Goal: Transaction & Acquisition: Purchase product/service

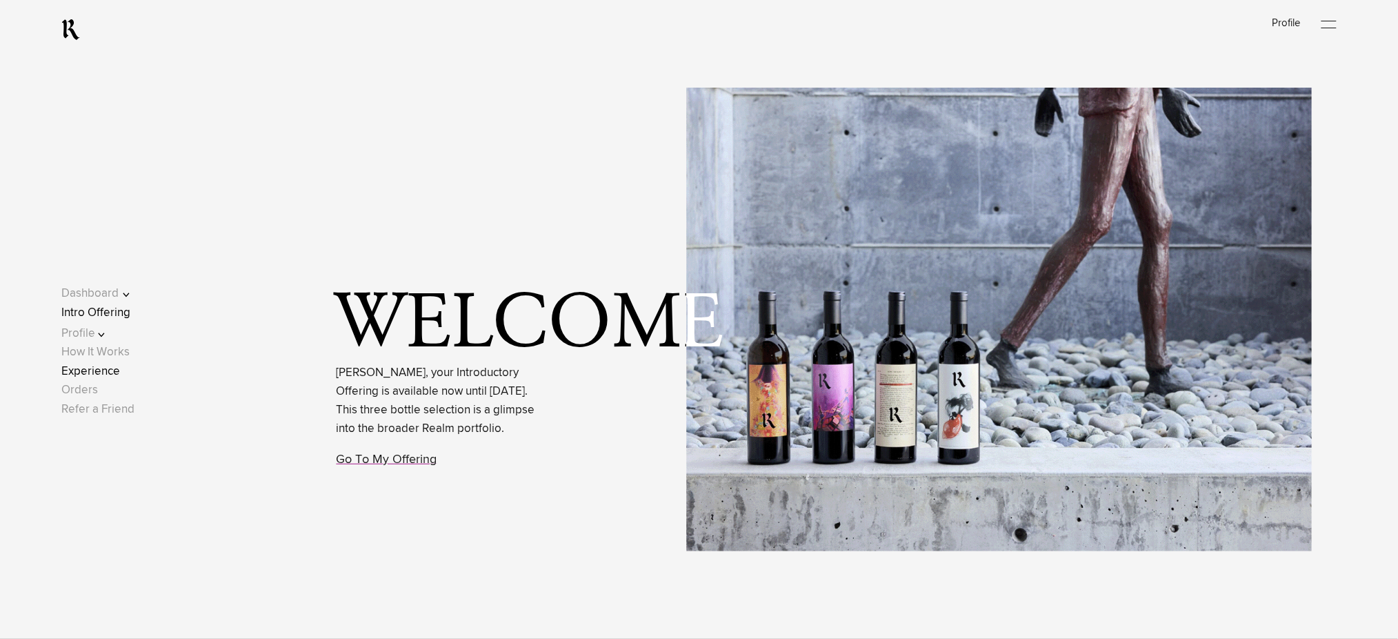
click at [112, 367] on link "Experience" at bounding box center [90, 372] width 59 height 12
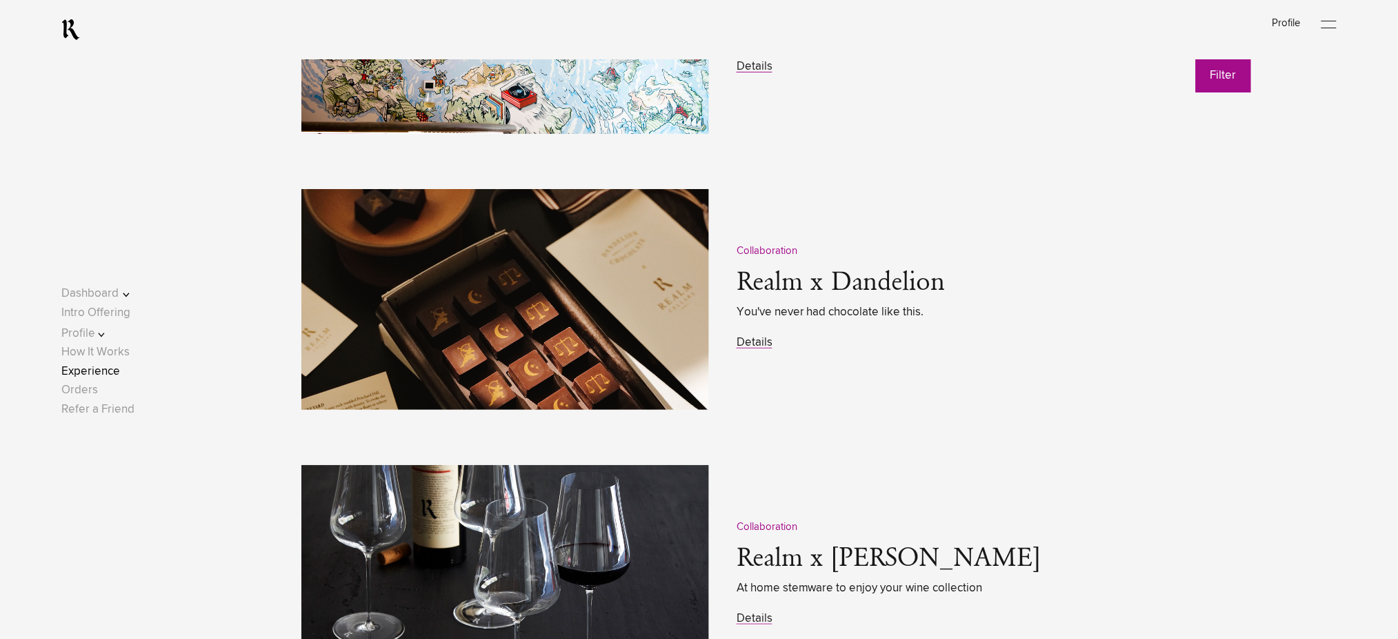
scroll to position [1931, 0]
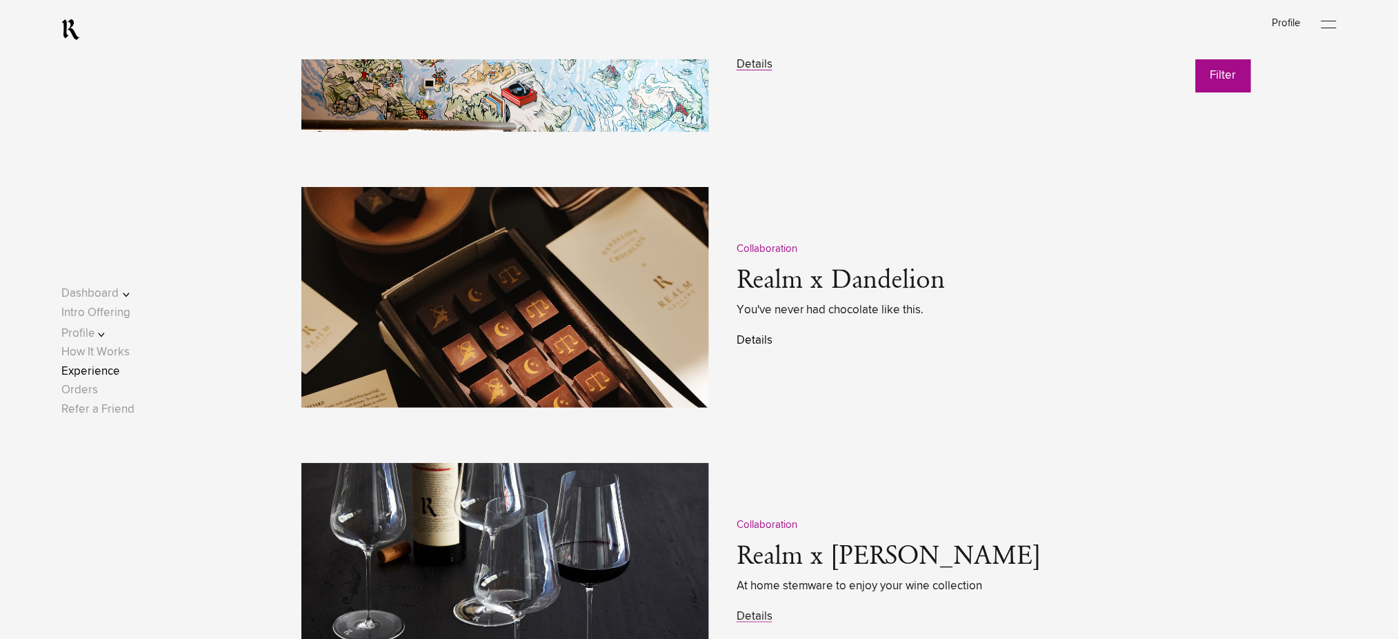
click at [759, 346] on link "Details" at bounding box center [755, 340] width 36 height 12
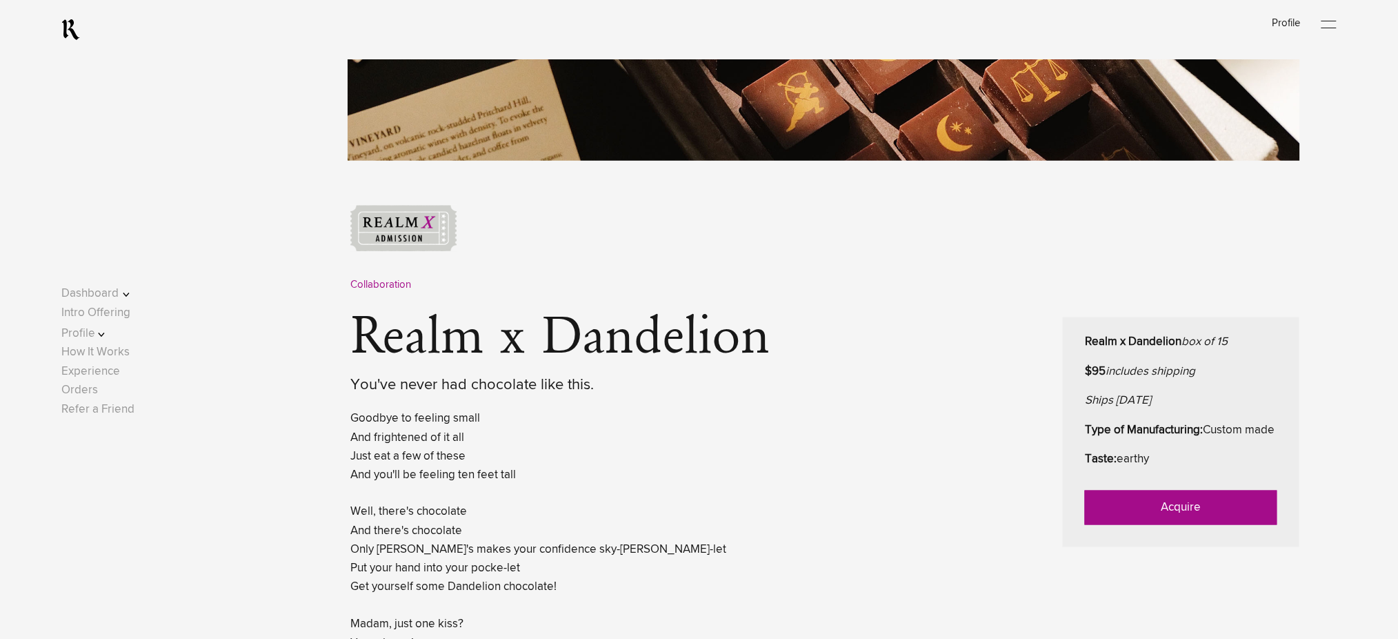
scroll to position [552, 0]
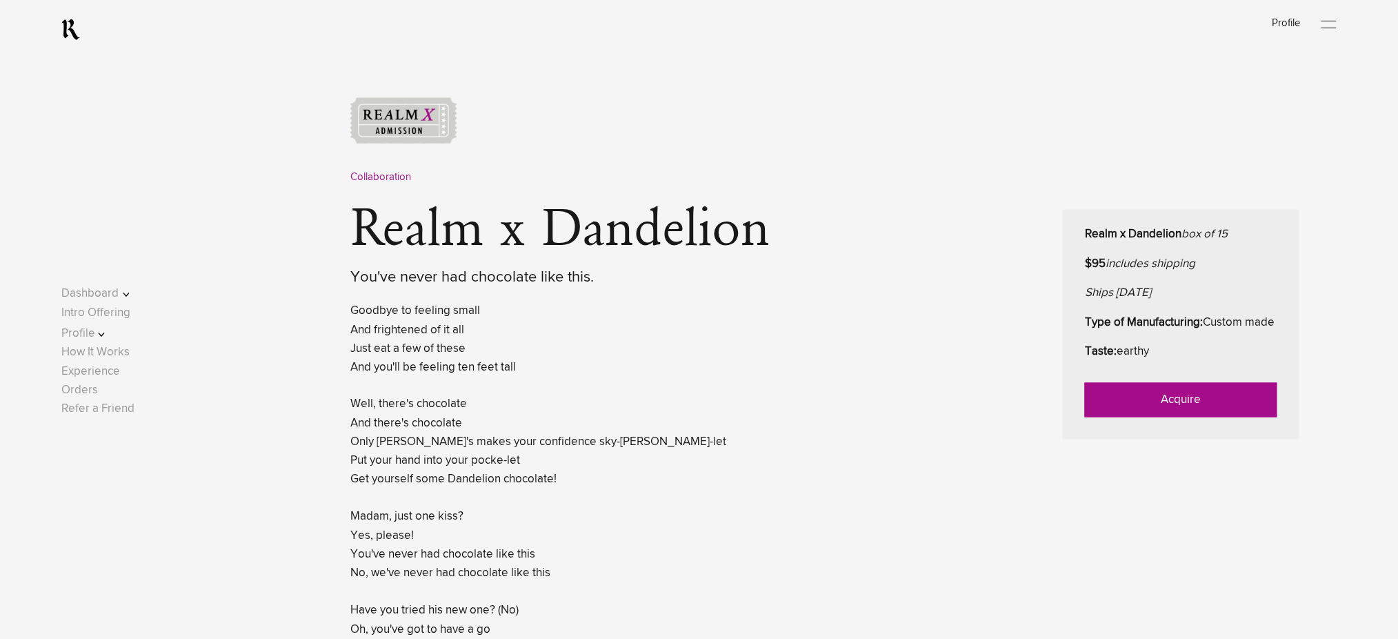
click at [1179, 417] on link "Acquire" at bounding box center [1181, 400] width 192 height 34
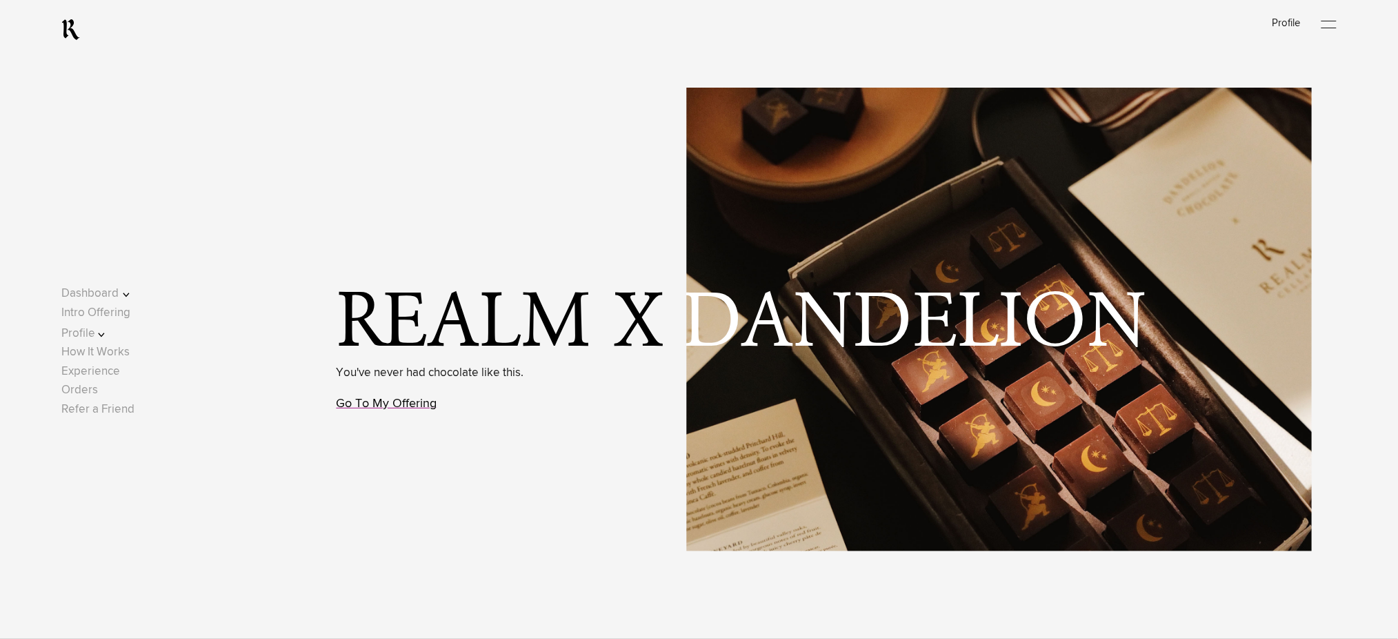
click at [396, 405] on link "Go To My Offering" at bounding box center [387, 403] width 101 height 12
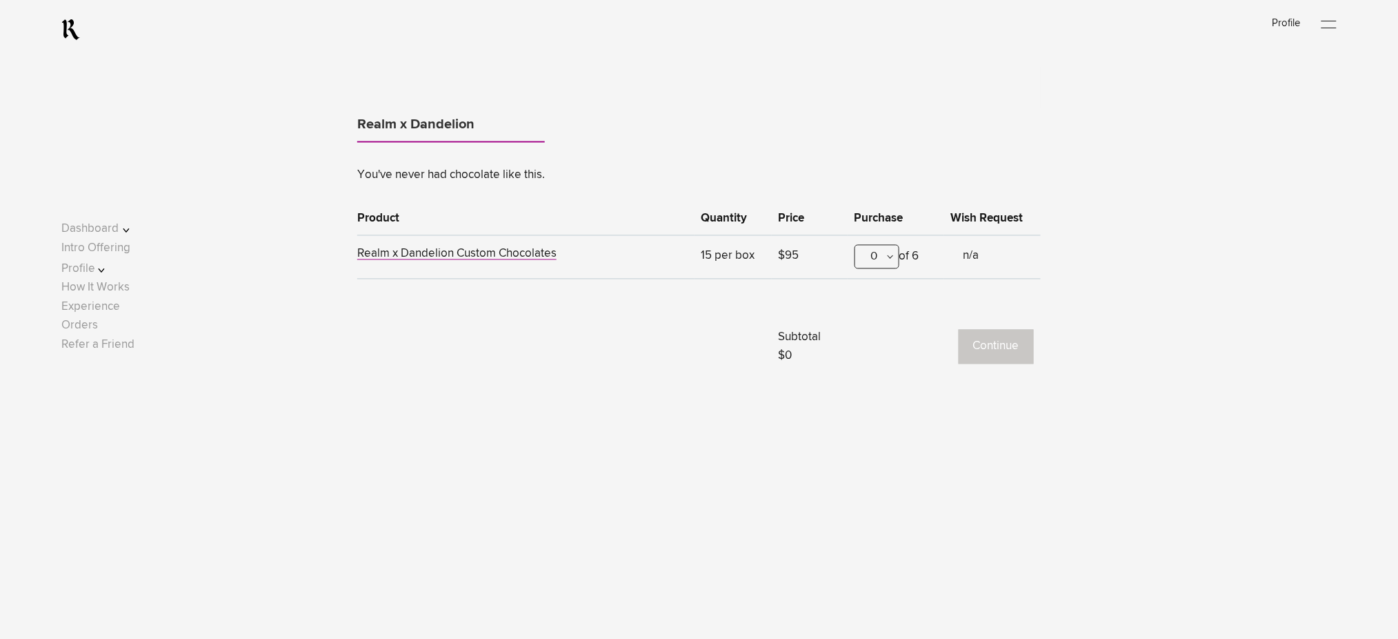
scroll to position [858, 0]
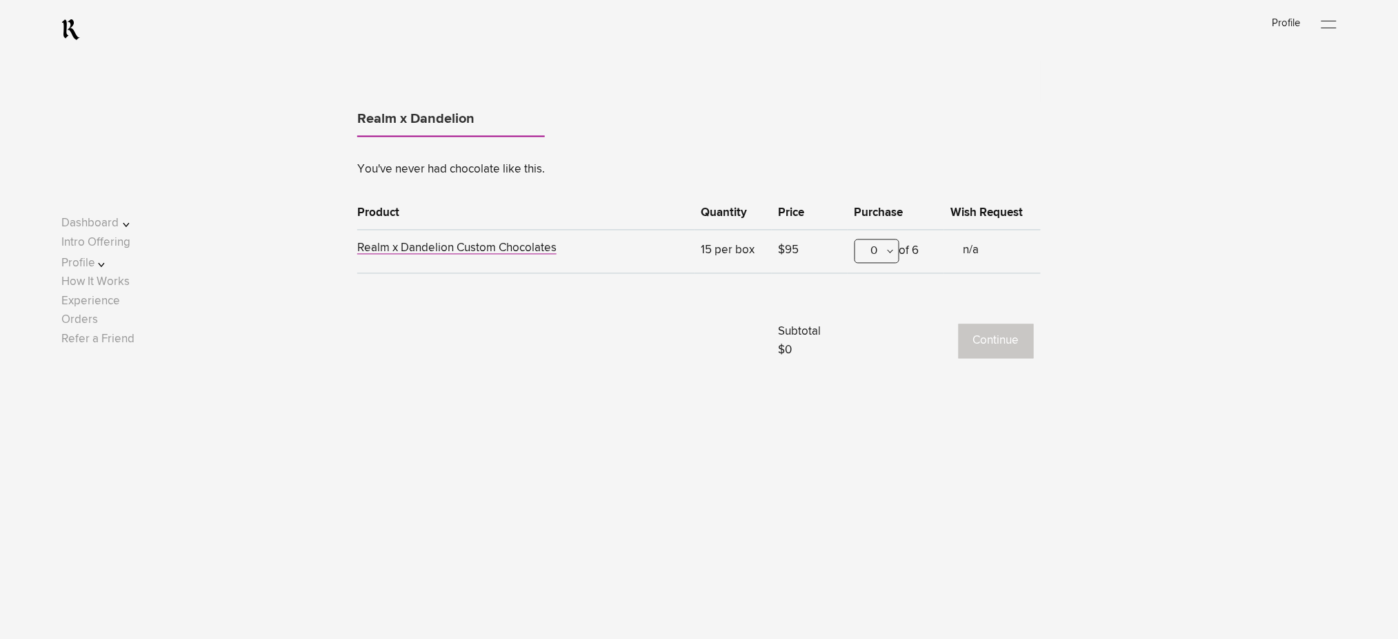
click at [869, 249] on div "0" at bounding box center [877, 251] width 45 height 24
click at [875, 319] on div "1" at bounding box center [876, 319] width 43 height 34
click at [1027, 342] on button "Continue" at bounding box center [996, 341] width 75 height 34
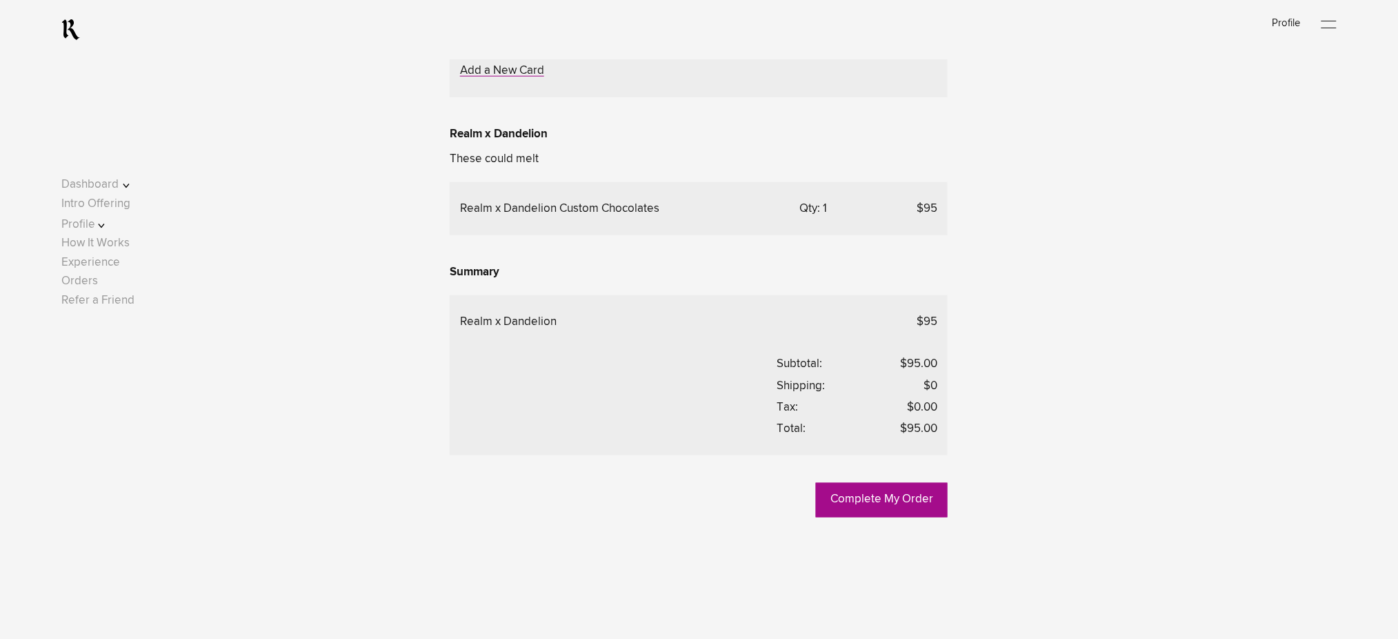
scroll to position [276, 0]
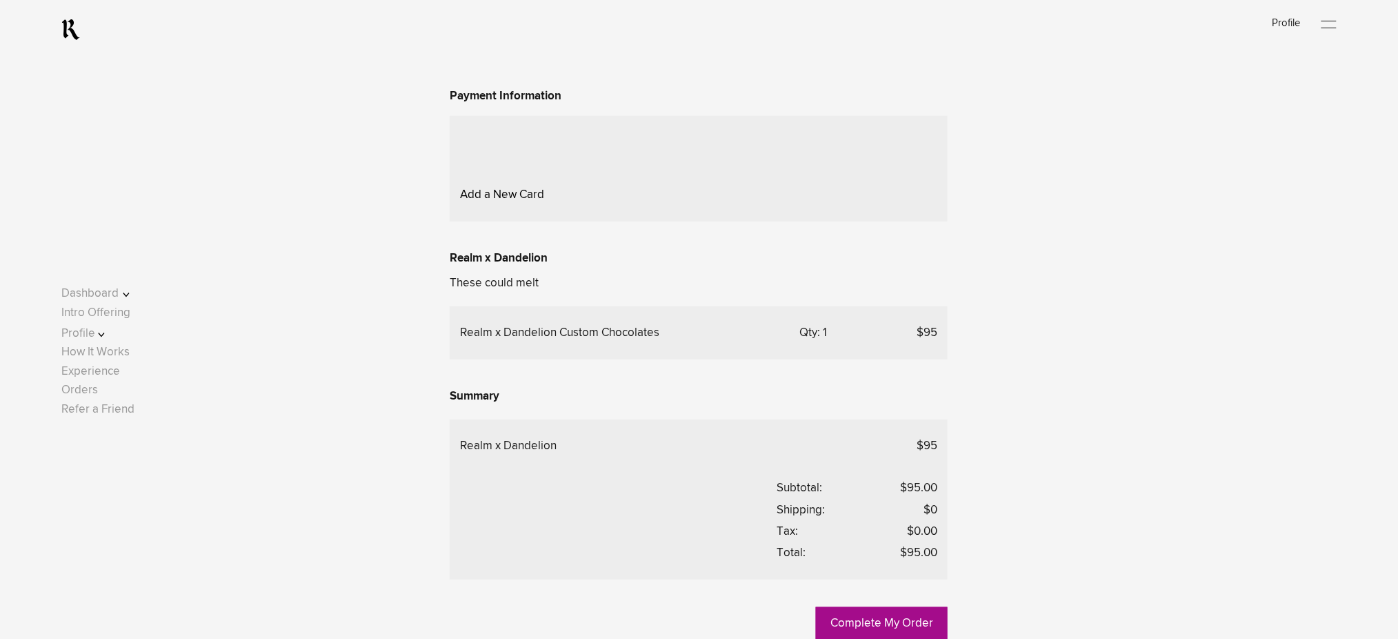
click at [504, 201] on link "Add a New Card" at bounding box center [502, 195] width 84 height 12
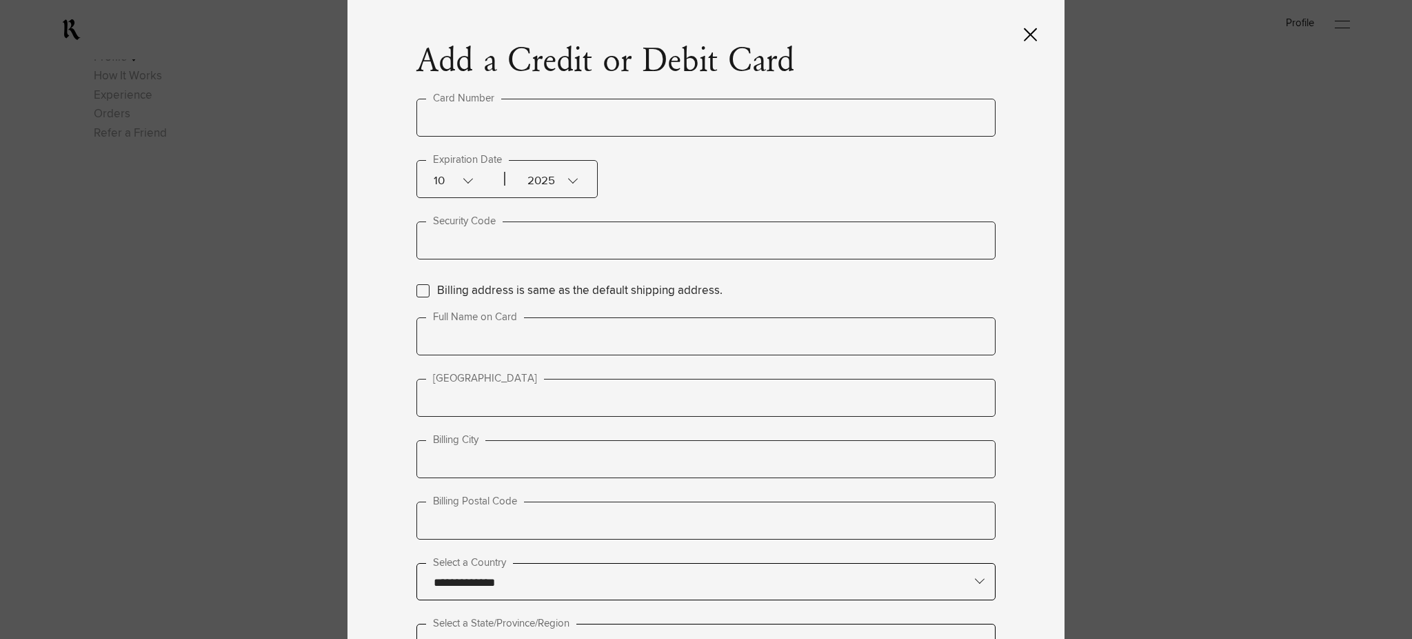
click at [490, 119] on input "text" at bounding box center [706, 118] width 579 height 38
type input "**********"
drag, startPoint x: 539, startPoint y: 169, endPoint x: 534, endPoint y: 207, distance: 38.2
click at [539, 170] on div "2025" at bounding box center [537, 179] width 69 height 37
click at [553, 314] on div "2027" at bounding box center [549, 323] width 68 height 34
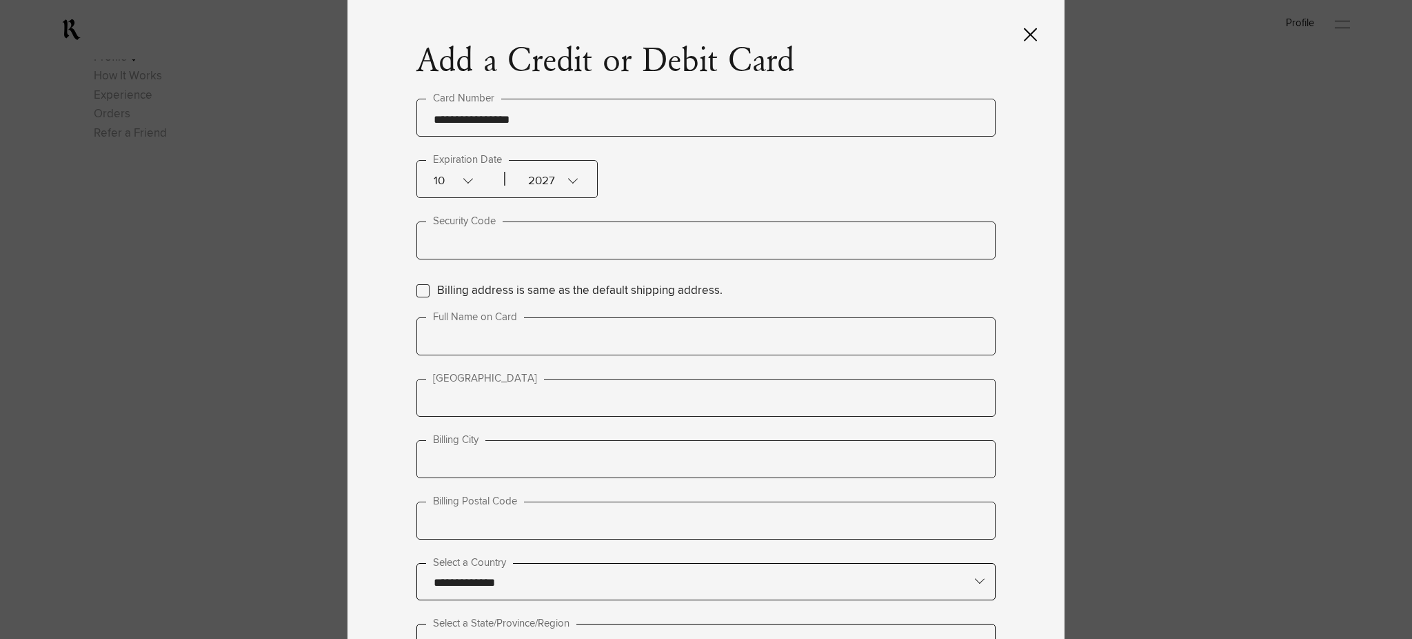
click at [437, 288] on label "Billing address is same as the default shipping address." at bounding box center [580, 290] width 286 height 19
type input "**********"
click at [439, 243] on input "text" at bounding box center [706, 240] width 579 height 38
type input "***"
click at [474, 317] on input "text" at bounding box center [706, 336] width 579 height 38
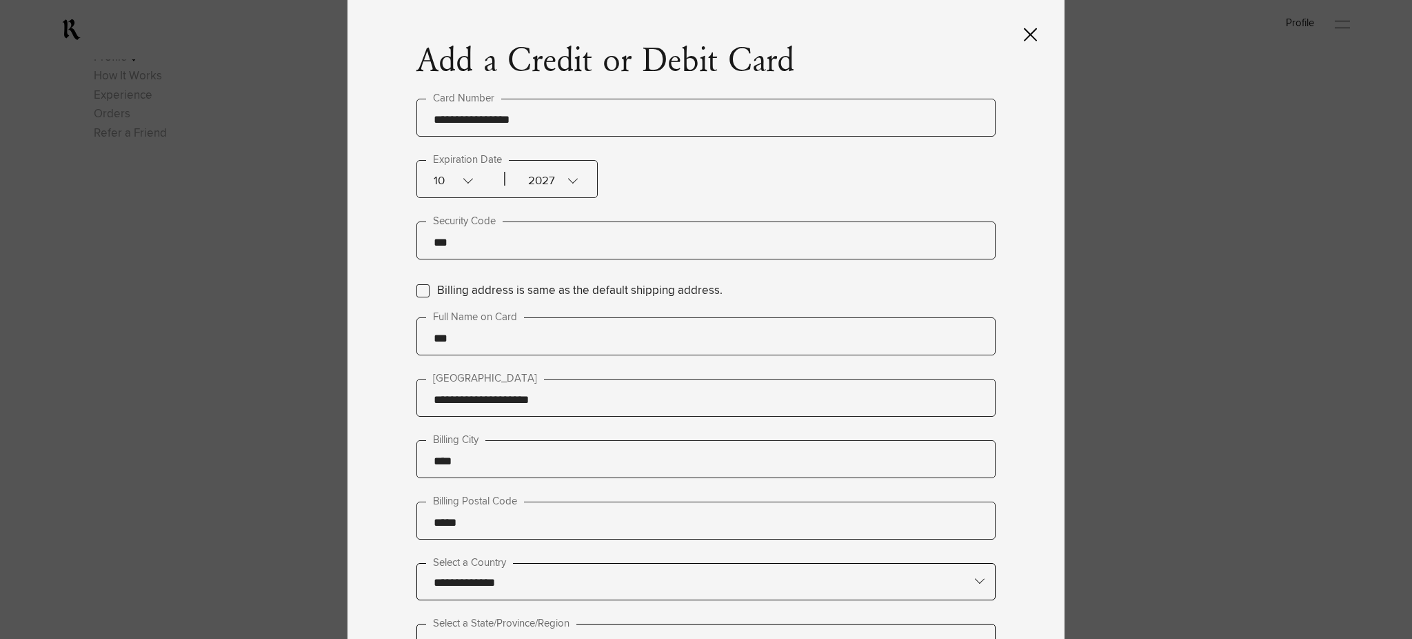
type input "****"
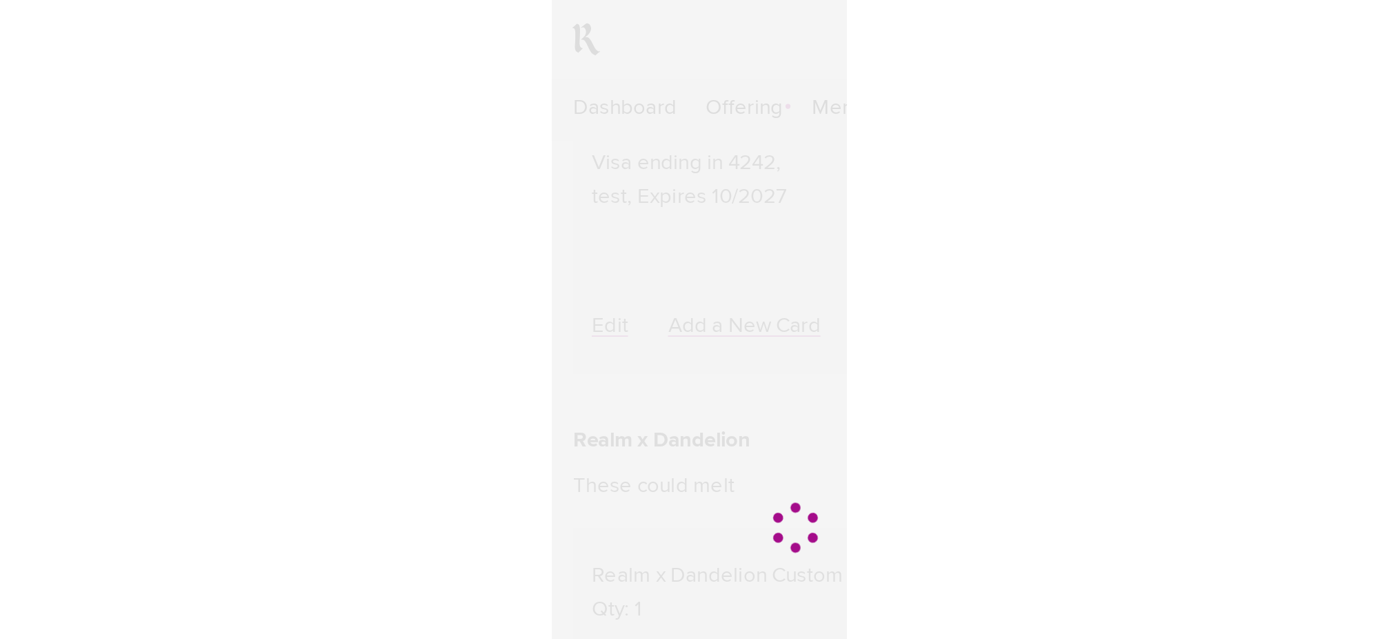
scroll to position [288, 0]
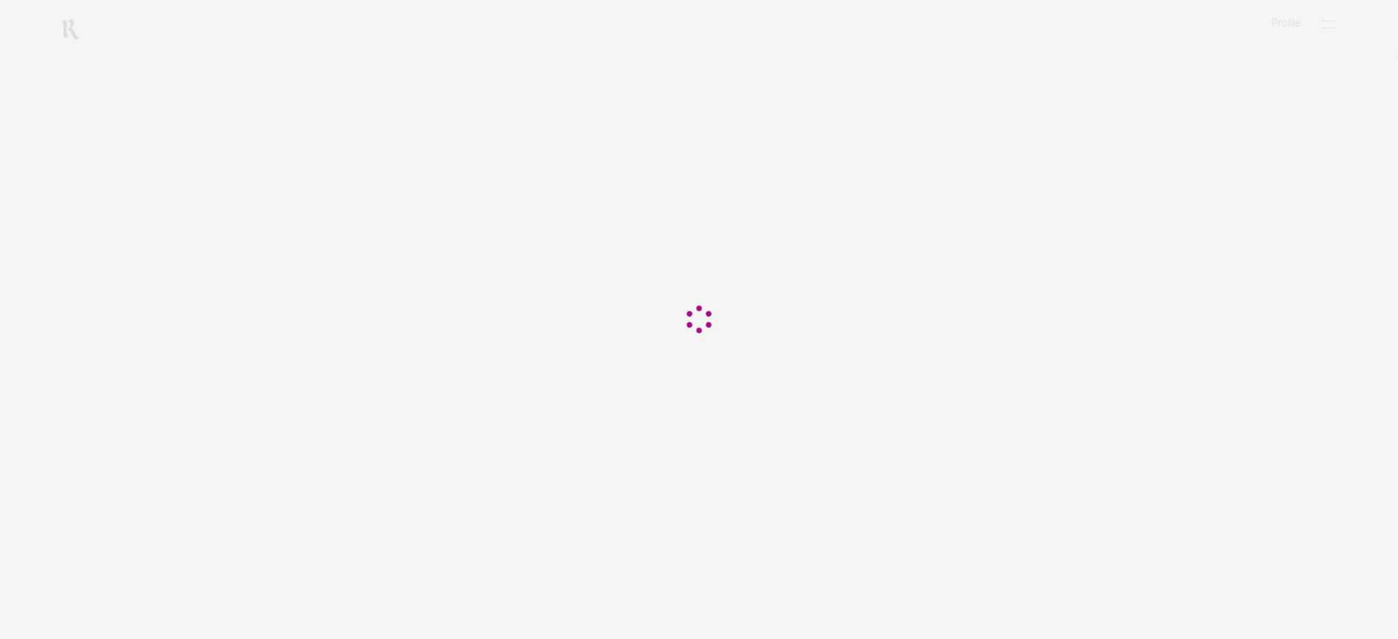
scroll to position [288, 0]
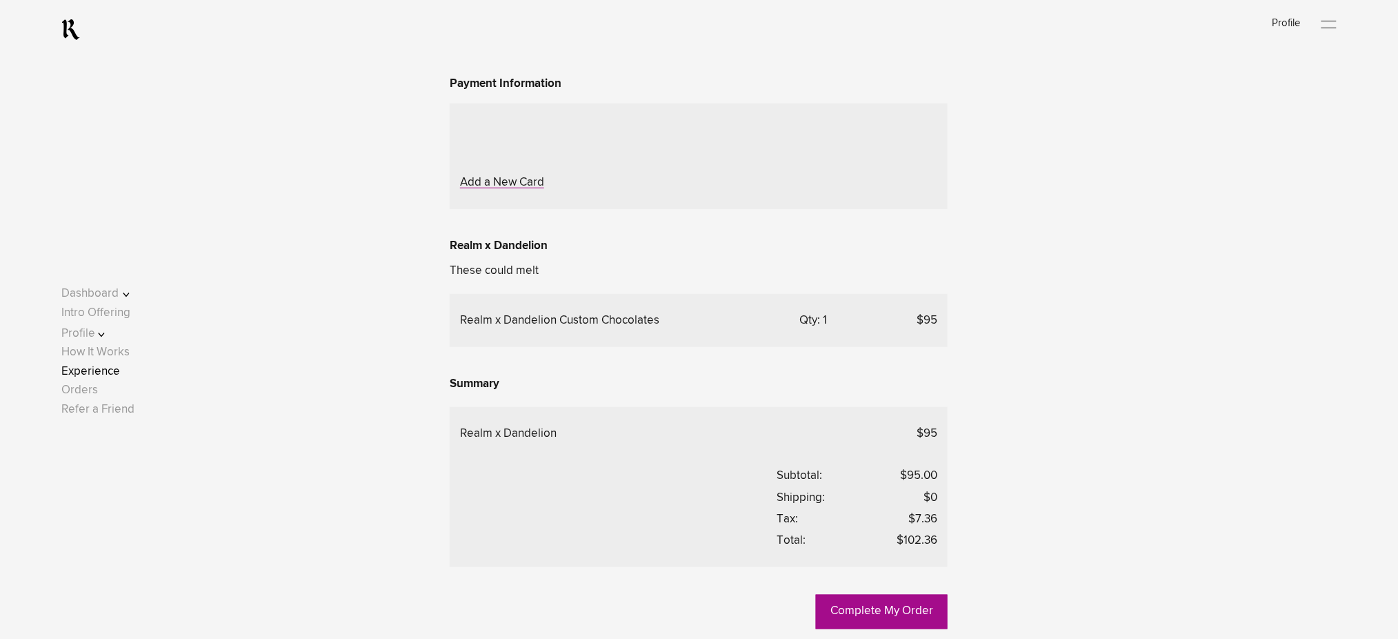
click at [112, 372] on link "Experience" at bounding box center [90, 372] width 59 height 12
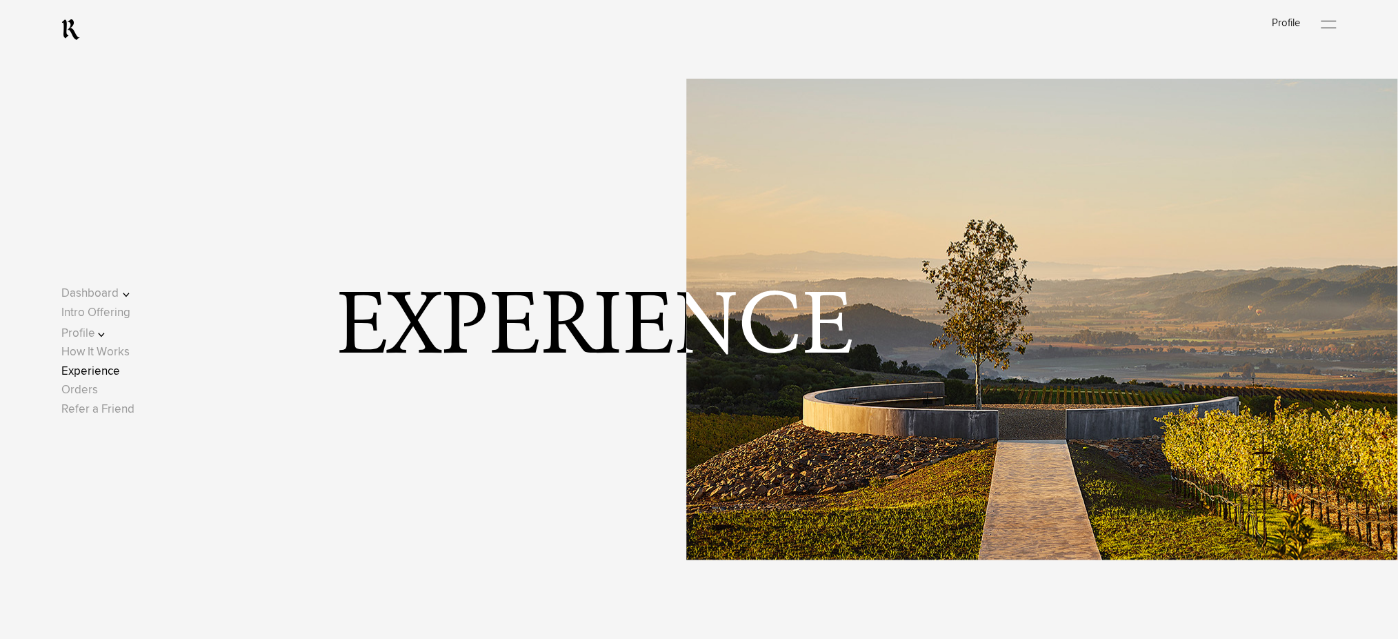
click at [1337, 21] on div at bounding box center [1328, 24] width 15 height 21
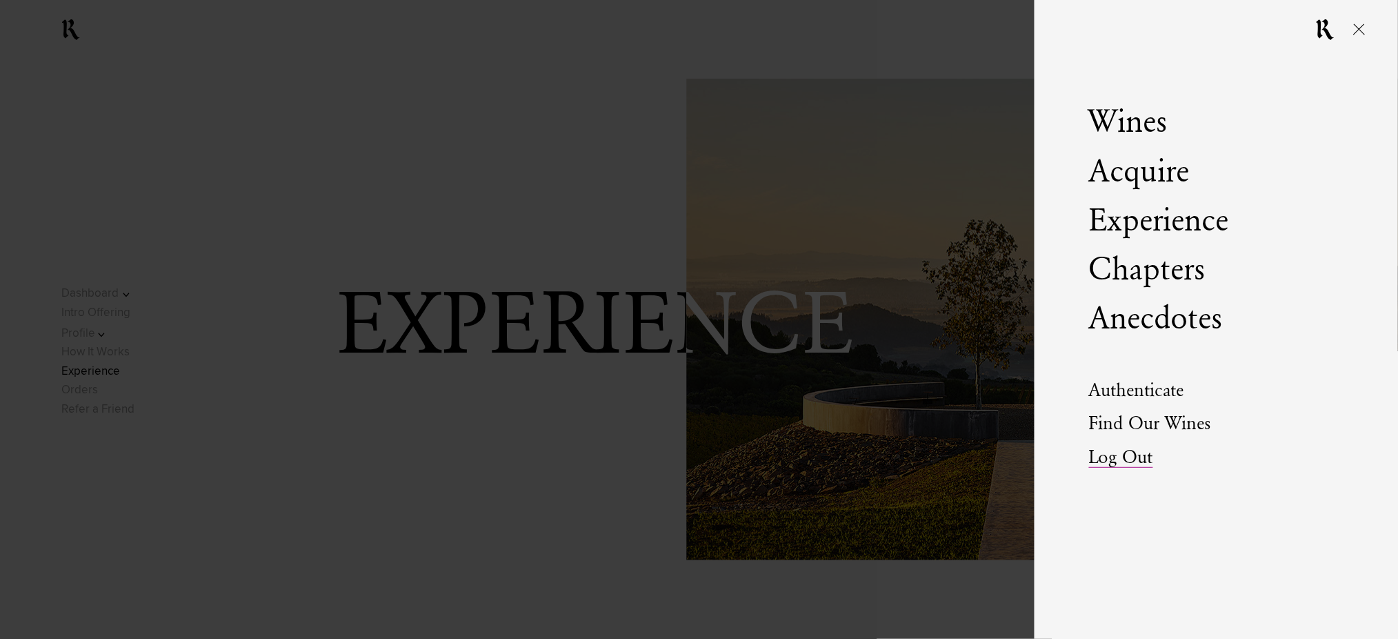
click at [1104, 458] on link "Log Out" at bounding box center [1121, 457] width 64 height 19
